Goal: Navigation & Orientation: Find specific page/section

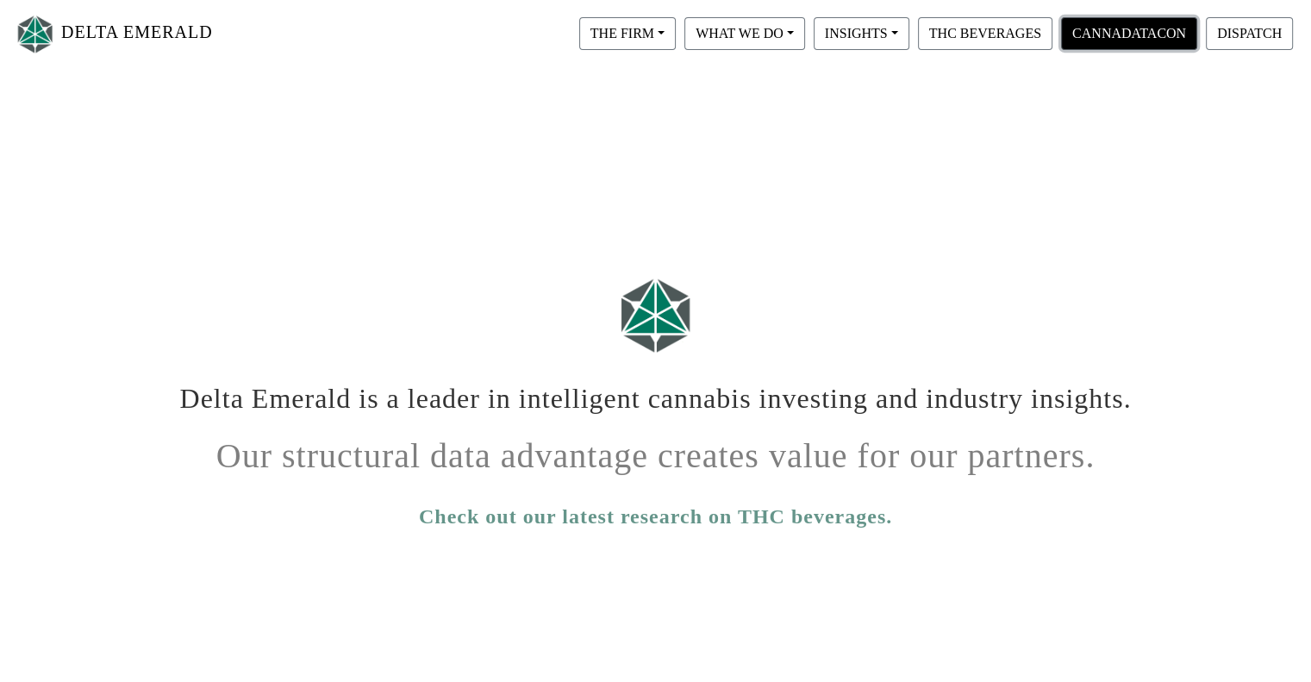
click at [1122, 30] on button "CANNADATACON" at bounding box center [1129, 33] width 136 height 33
click at [640, 22] on button "THE FIRM" at bounding box center [627, 33] width 97 height 33
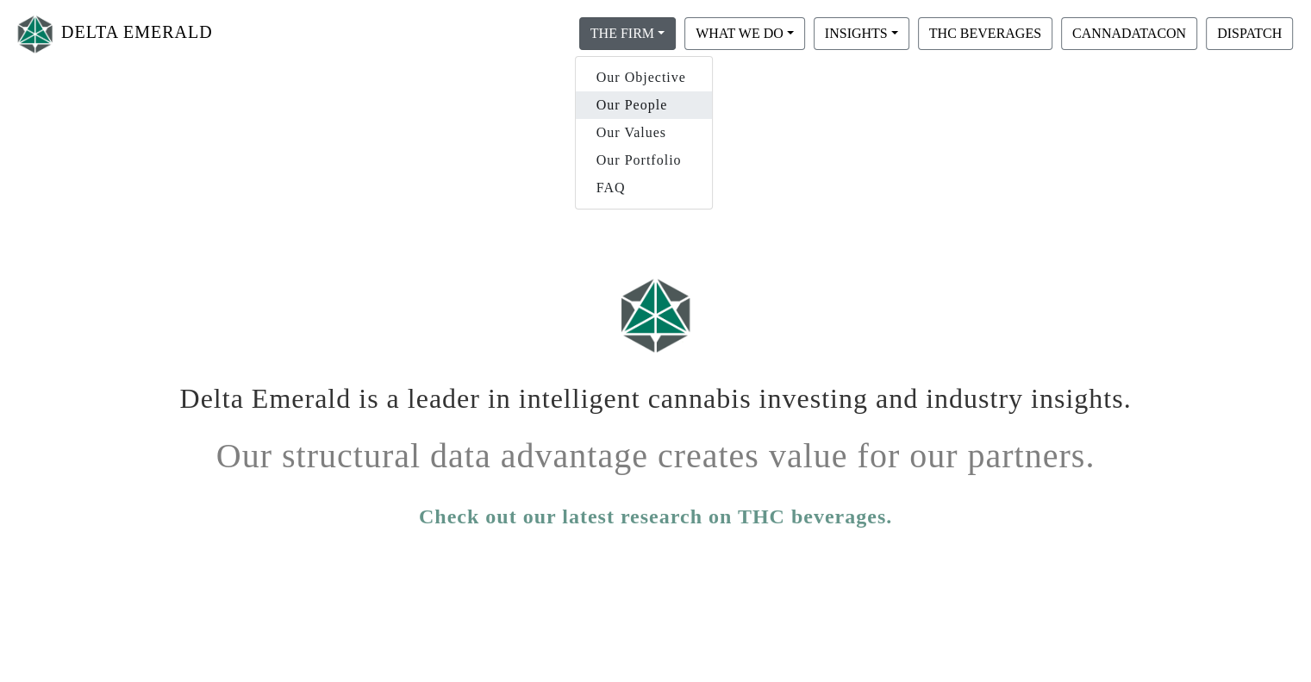
click at [639, 114] on link "Our People" at bounding box center [644, 105] width 136 height 28
